Goal: Task Accomplishment & Management: Manage account settings

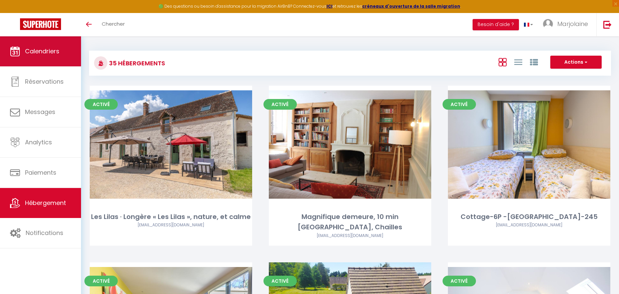
click at [62, 56] on link "Calendriers" at bounding box center [40, 51] width 81 height 30
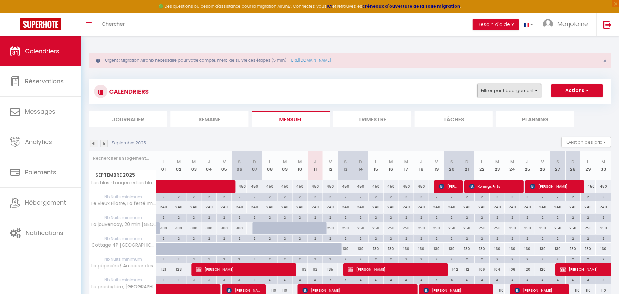
click at [491, 91] on button "Filtrer par hébergement" at bounding box center [510, 90] width 64 height 13
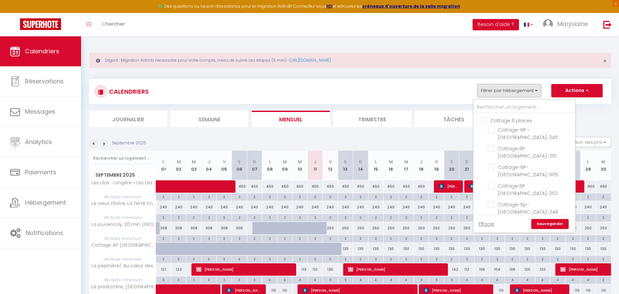
click at [485, 119] on input "Cottage 6 places" at bounding box center [531, 120] width 101 height 7
checkbox input "true"
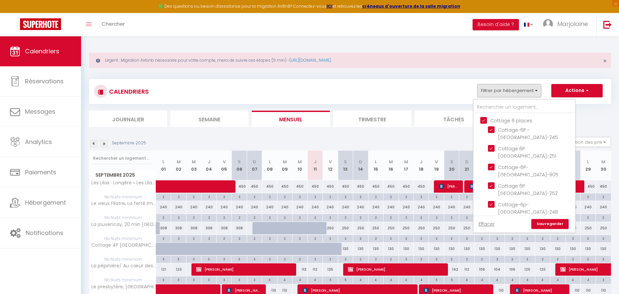
checkbox input "true"
checkbox input "false"
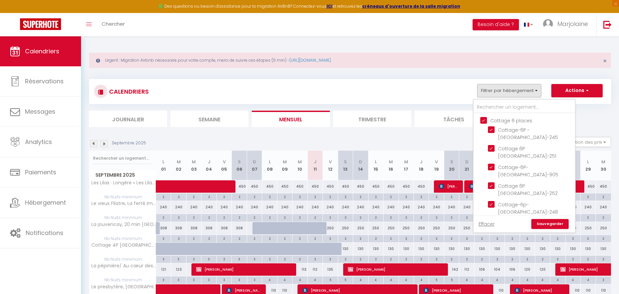
checkbox input "false"
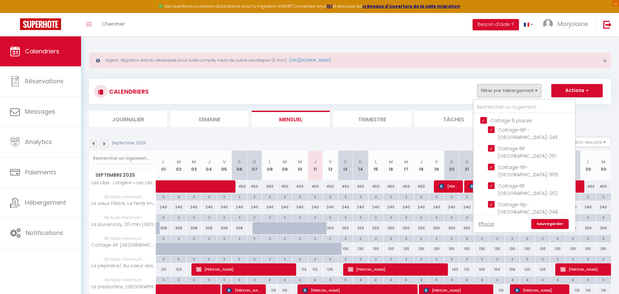
checkbox input "false"
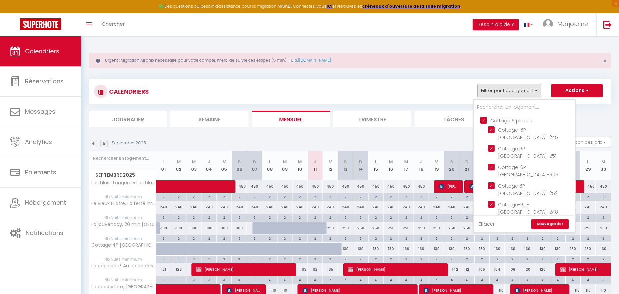
checkbox input "false"
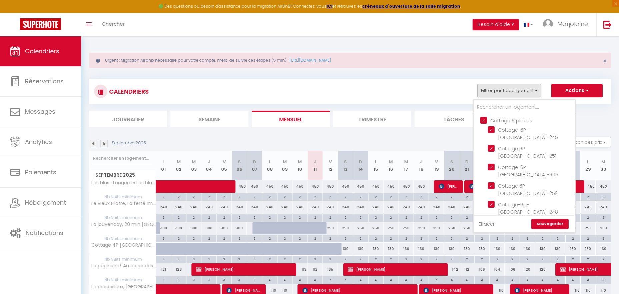
checkbox input "false"
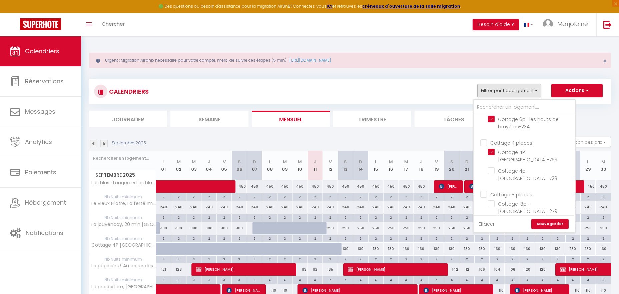
scroll to position [121, 0]
click at [481, 126] on input "Cottage 4 places" at bounding box center [531, 125] width 101 height 7
checkbox input "true"
checkbox input "false"
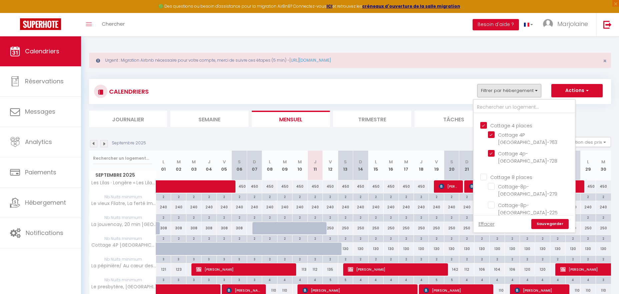
checkbox input "false"
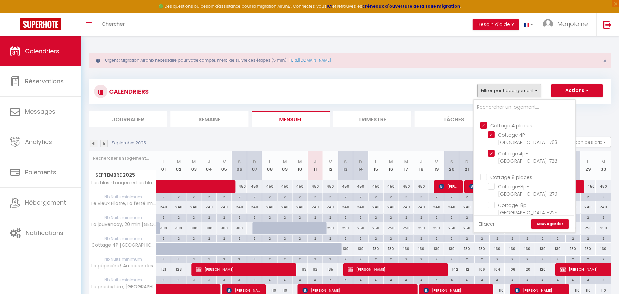
checkbox input "false"
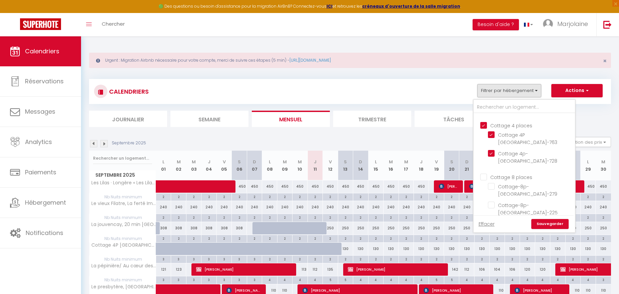
checkbox input "false"
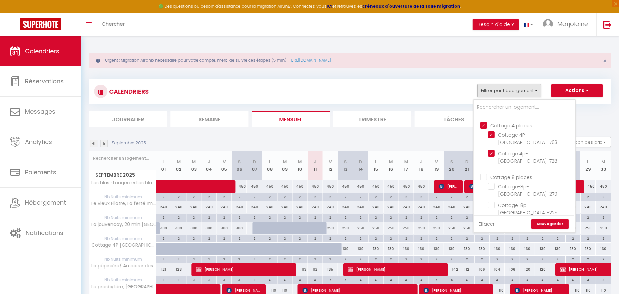
checkbox input "false"
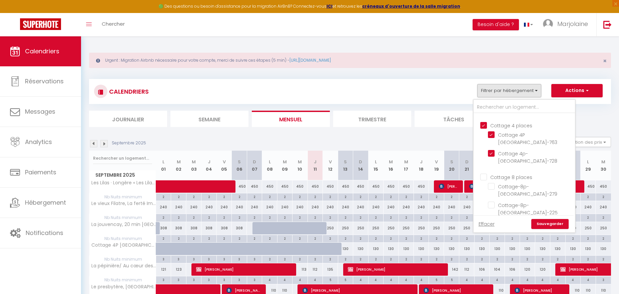
checkbox input "false"
click at [485, 178] on input "Cottage 8 places" at bounding box center [531, 177] width 101 height 7
checkbox input "true"
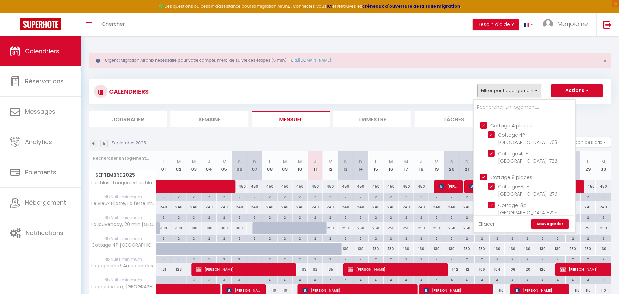
checkbox input "true"
checkbox input "false"
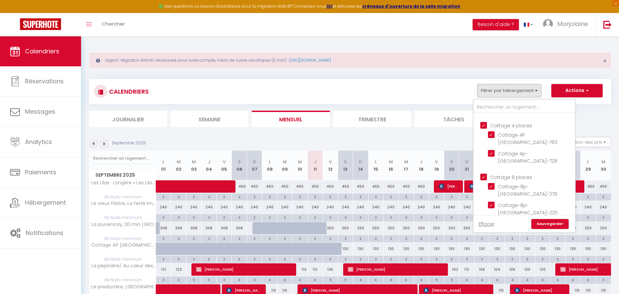
checkbox input "false"
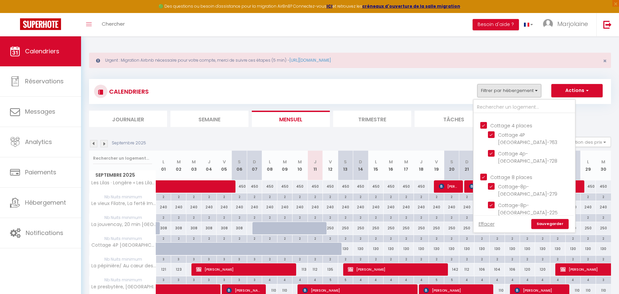
checkbox input "false"
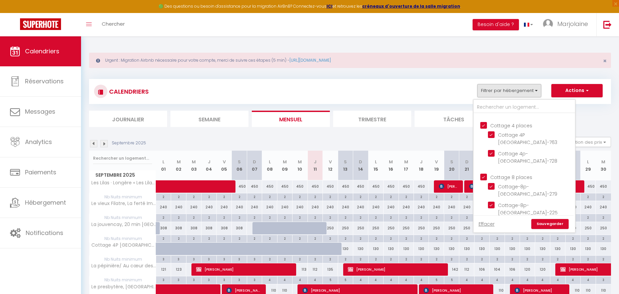
checkbox input "false"
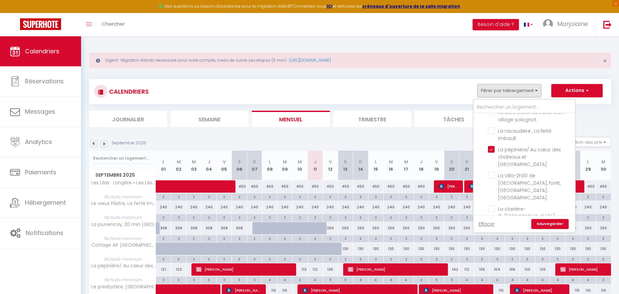
scroll to position [439, 0]
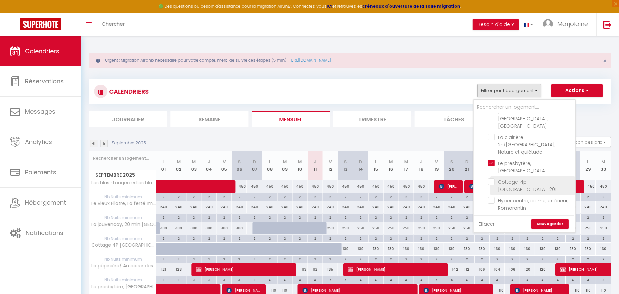
click at [493, 179] on input "Cottage-4p- [GEOGRAPHIC_DATA]-201" at bounding box center [530, 182] width 85 height 7
checkbox input "true"
checkbox input "false"
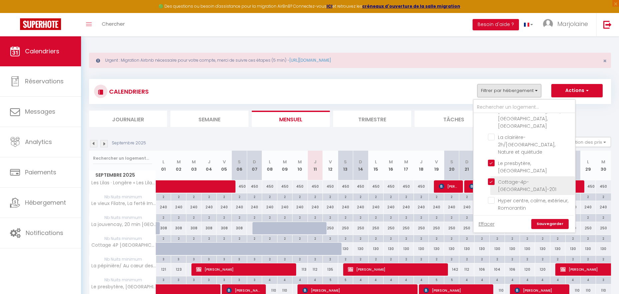
checkbox input "false"
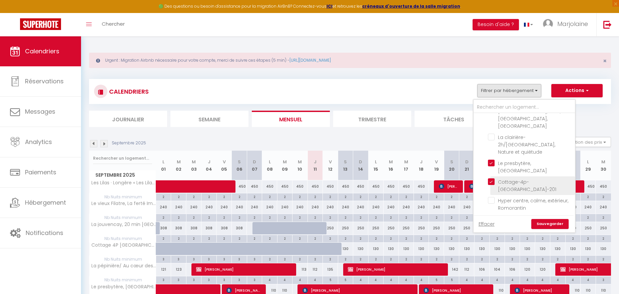
checkbox input "false"
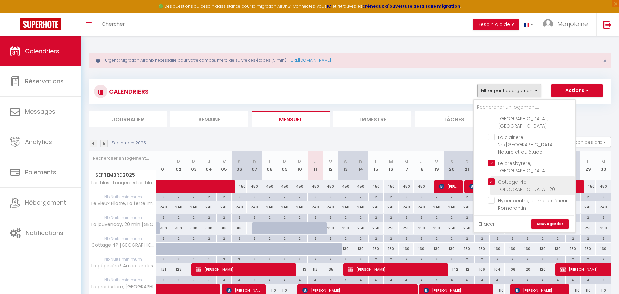
checkbox input "false"
click at [537, 224] on link "Sauvegarder" at bounding box center [550, 224] width 37 height 10
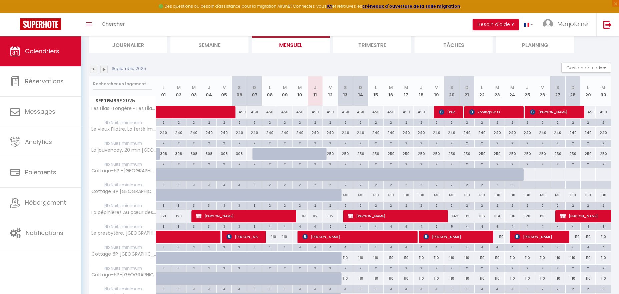
scroll to position [72, 0]
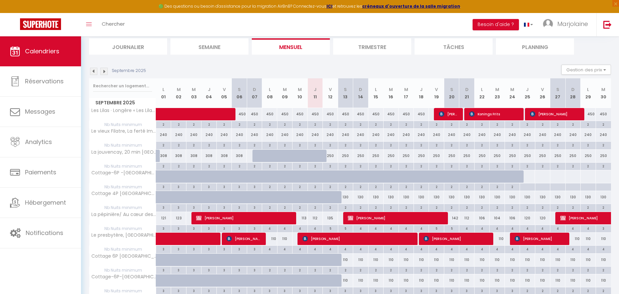
drag, startPoint x: 171, startPoint y: 103, endPoint x: 535, endPoint y: 71, distance: 365.4
click at [535, 71] on div "Septembre 2025 Gestion des prix Nb Nuits minimum Règles Disponibilité Septembre…" at bounding box center [350, 284] width 522 height 438
click at [598, 72] on button "Gestion des prix" at bounding box center [587, 70] width 50 height 10
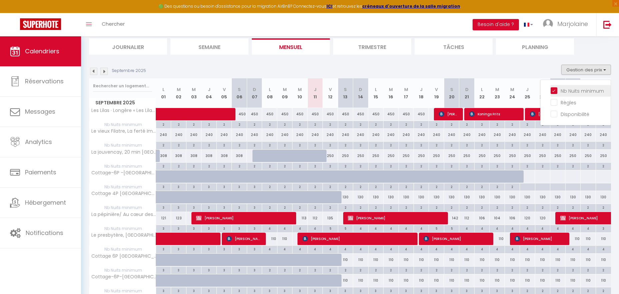
click at [557, 91] on input "Nb Nuits minimum" at bounding box center [581, 90] width 60 height 7
checkbox input "false"
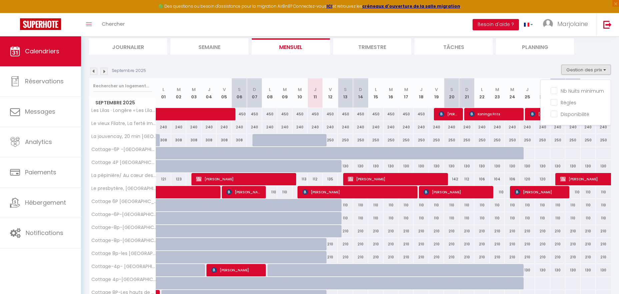
click at [179, 64] on section "Septembre 2025 Gestion des prix Nb Nuits minimum Règles Disponibilité Septembre…" at bounding box center [350, 210] width 522 height 304
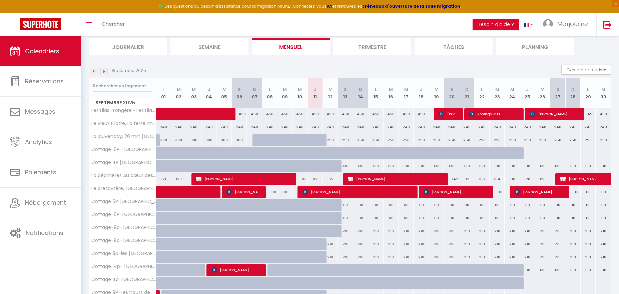
click at [101, 71] on img at bounding box center [103, 71] width 7 height 7
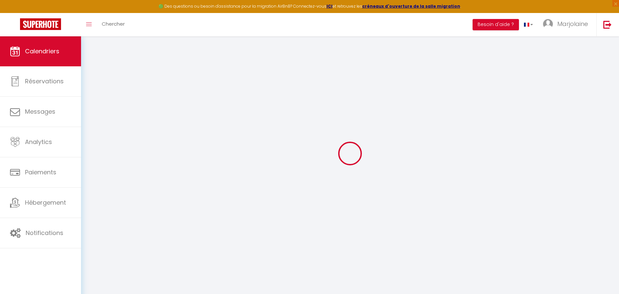
scroll to position [36, 0]
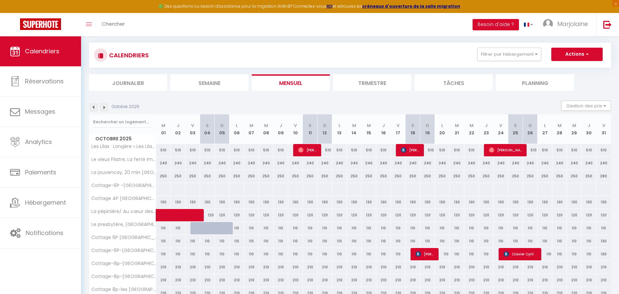
click at [104, 107] on img at bounding box center [103, 107] width 7 height 7
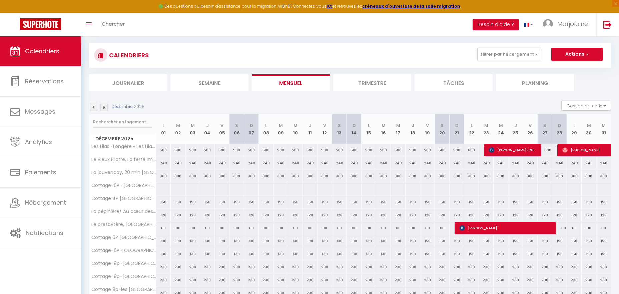
click at [104, 107] on img at bounding box center [103, 107] width 7 height 7
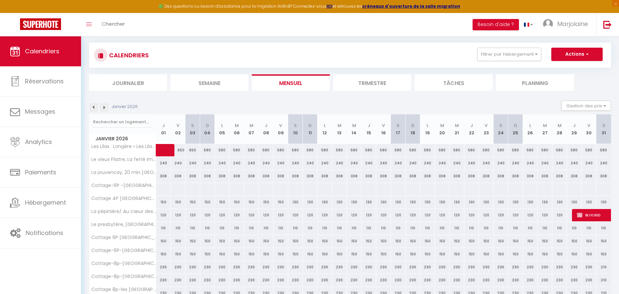
click at [104, 107] on img at bounding box center [103, 107] width 7 height 7
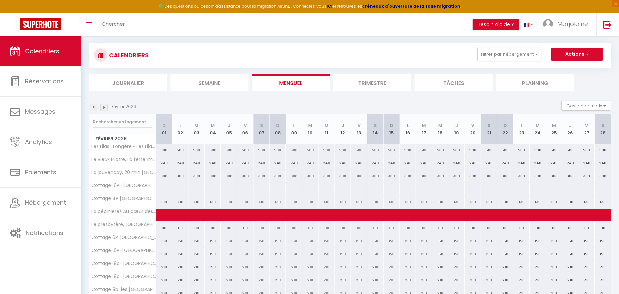
click at [104, 107] on img at bounding box center [103, 107] width 7 height 7
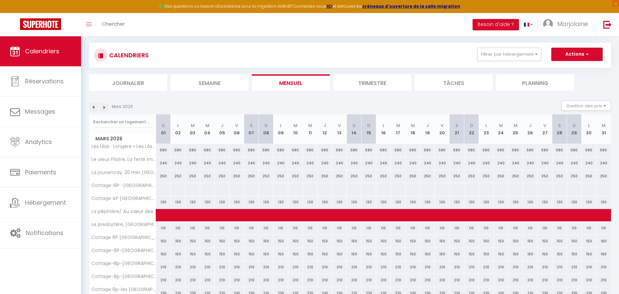
click at [104, 107] on img at bounding box center [103, 107] width 7 height 7
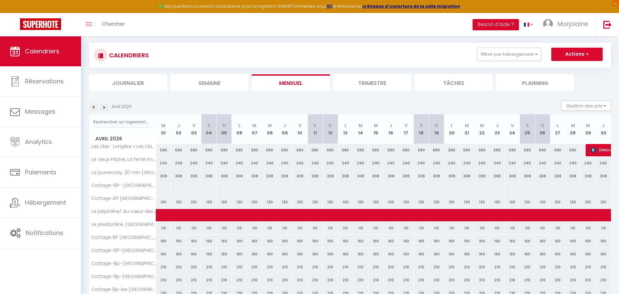
click at [104, 107] on img at bounding box center [103, 107] width 7 height 7
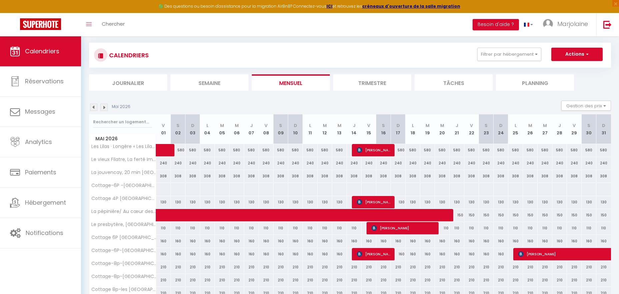
click at [104, 107] on img at bounding box center [103, 107] width 7 height 7
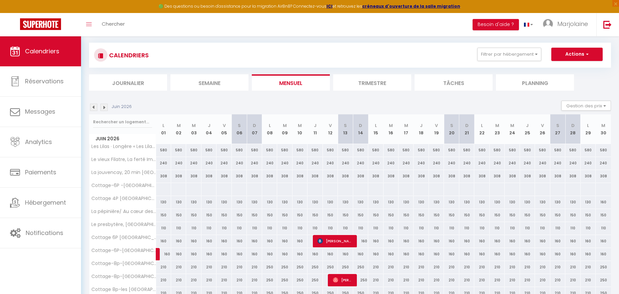
click at [104, 107] on img at bounding box center [103, 107] width 7 height 7
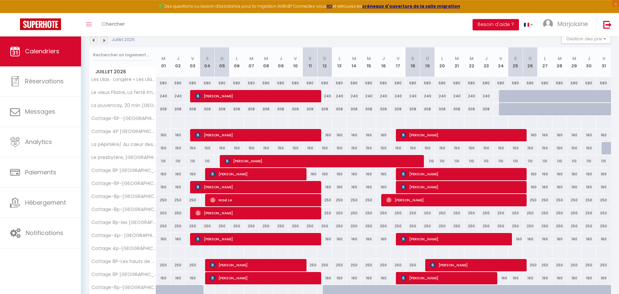
scroll to position [97, 0]
